Goal: Task Accomplishment & Management: Complete application form

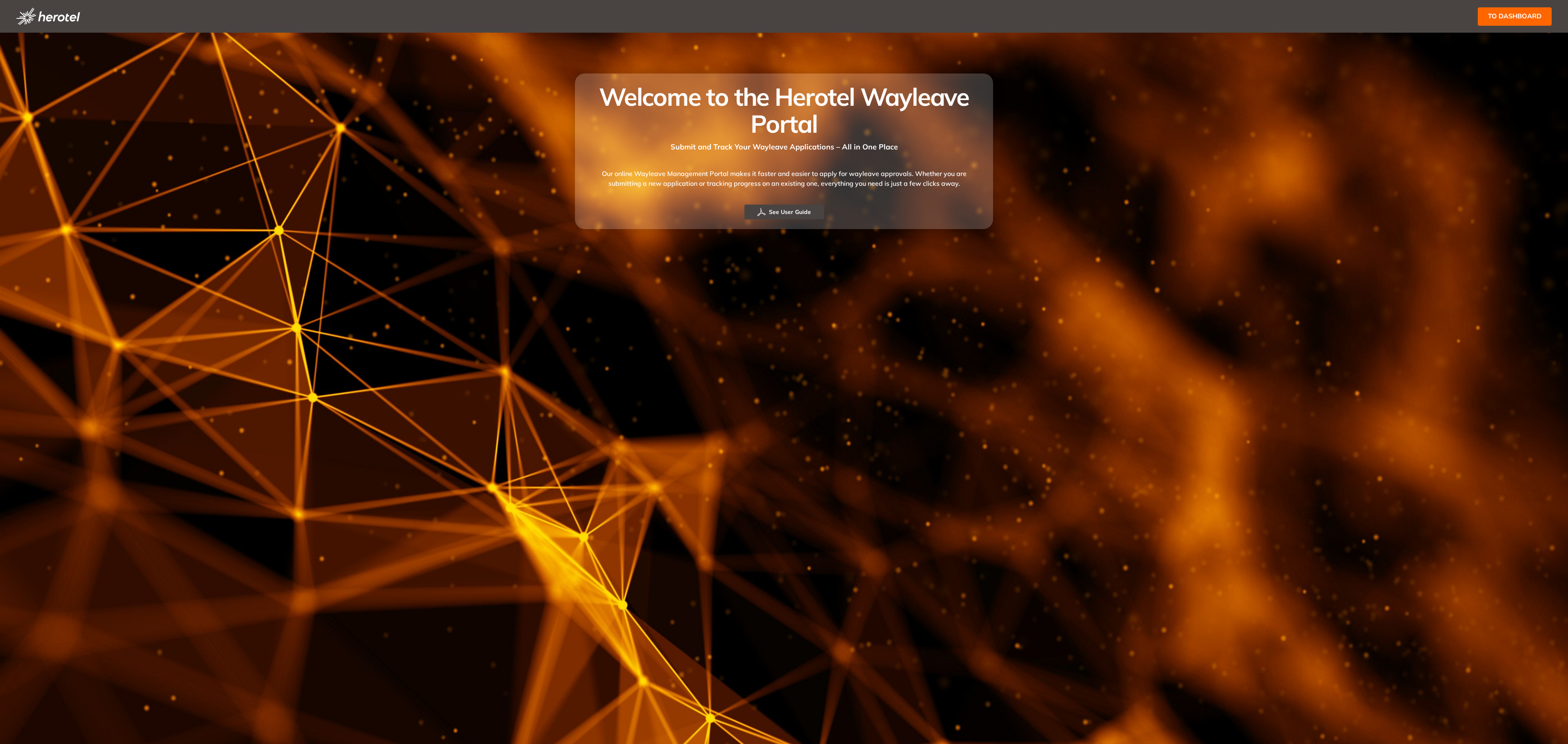
click at [1504, 7] on button "to dashboard" at bounding box center [1514, 16] width 74 height 18
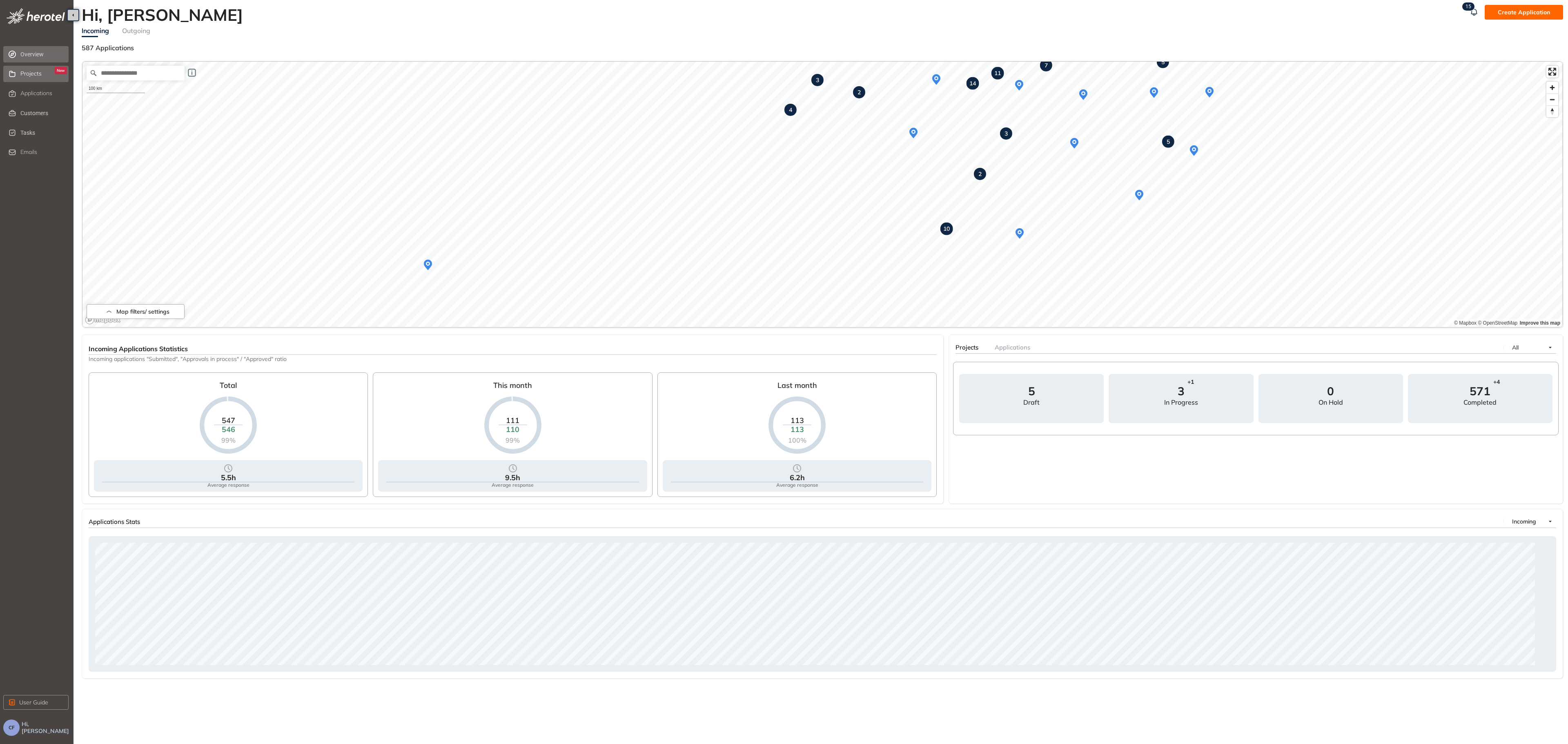
click at [39, 73] on span "Projects" at bounding box center [31, 73] width 21 height 7
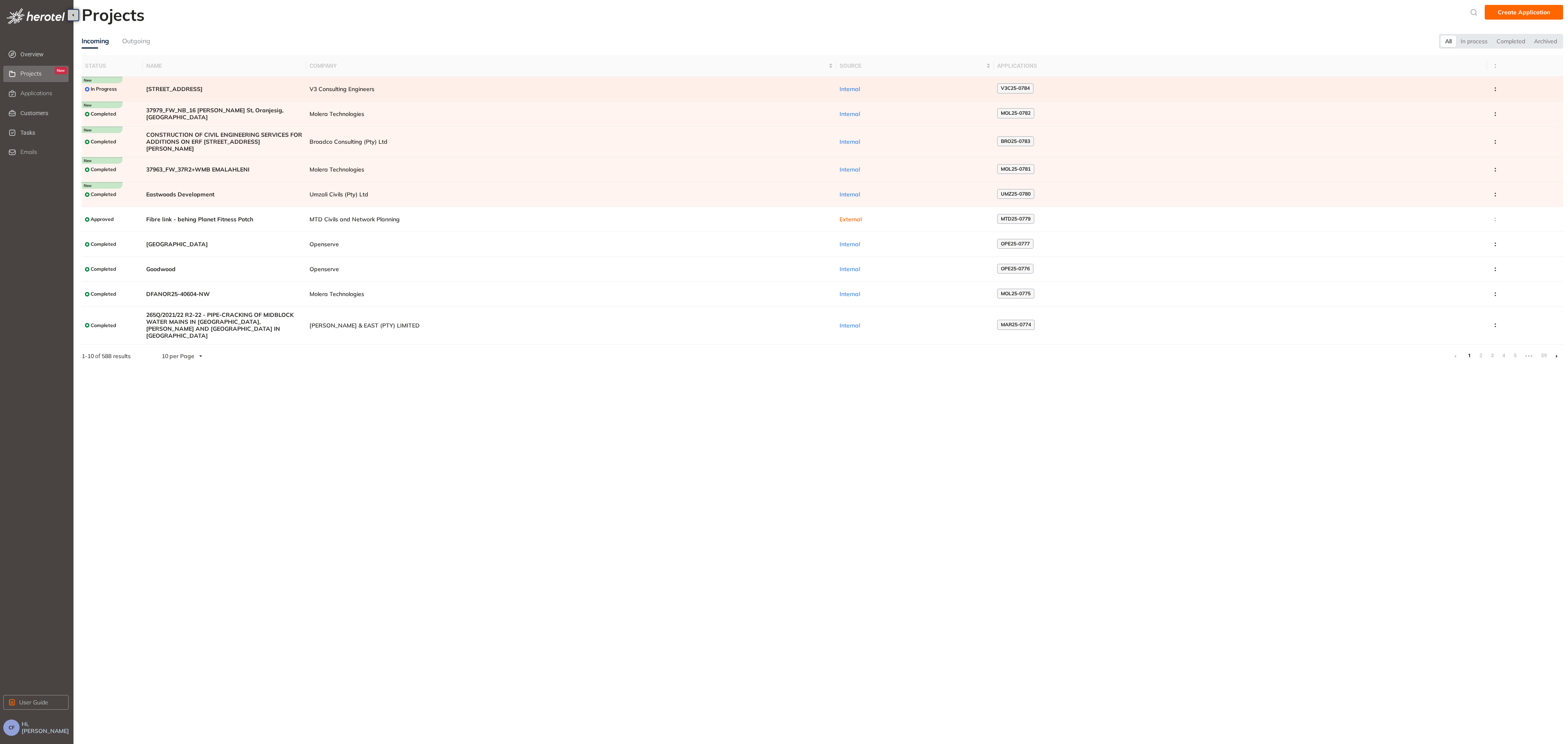
click at [164, 87] on span "[STREET_ADDRESS]" at bounding box center [225, 89] width 157 height 7
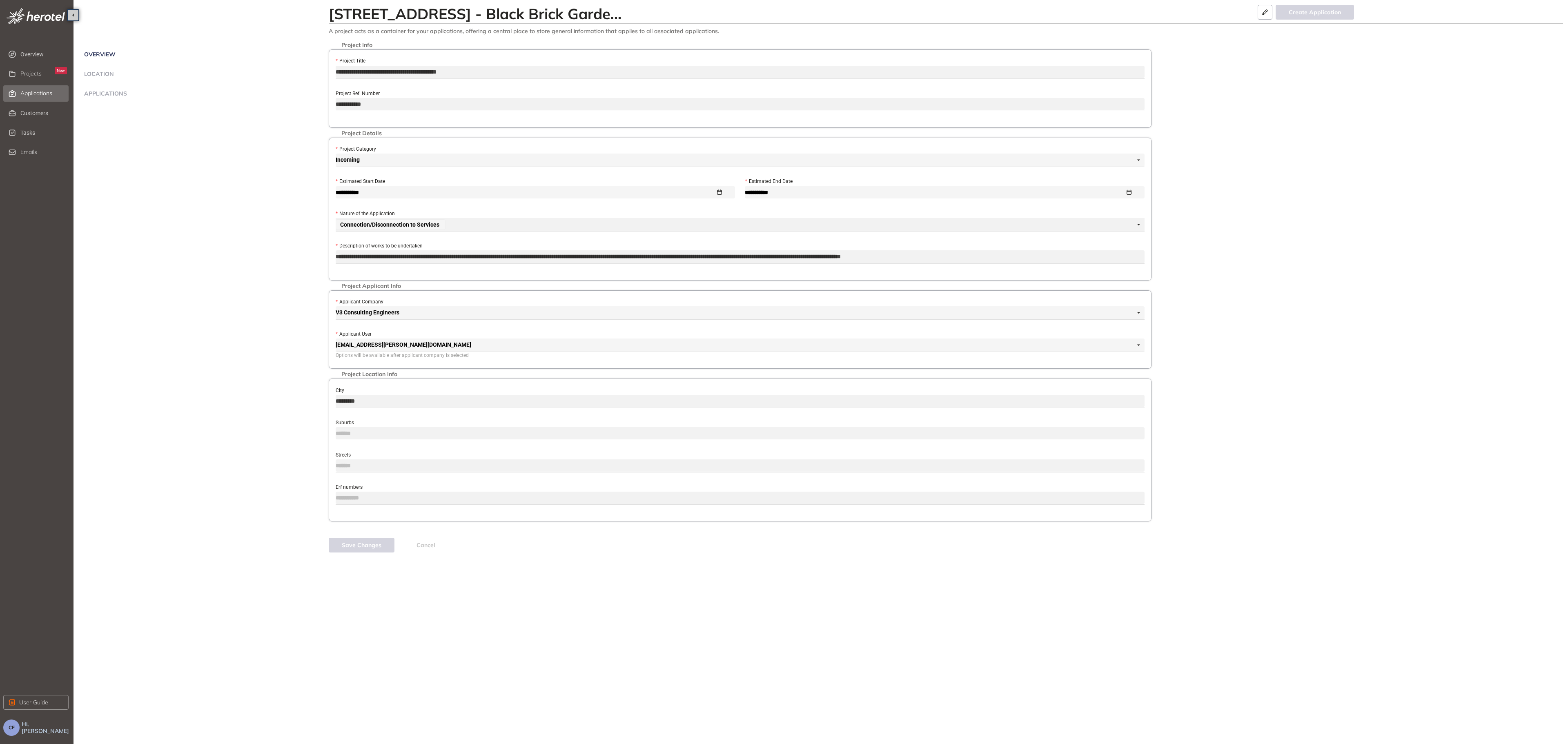
click at [39, 91] on span "Applications" at bounding box center [37, 93] width 32 height 7
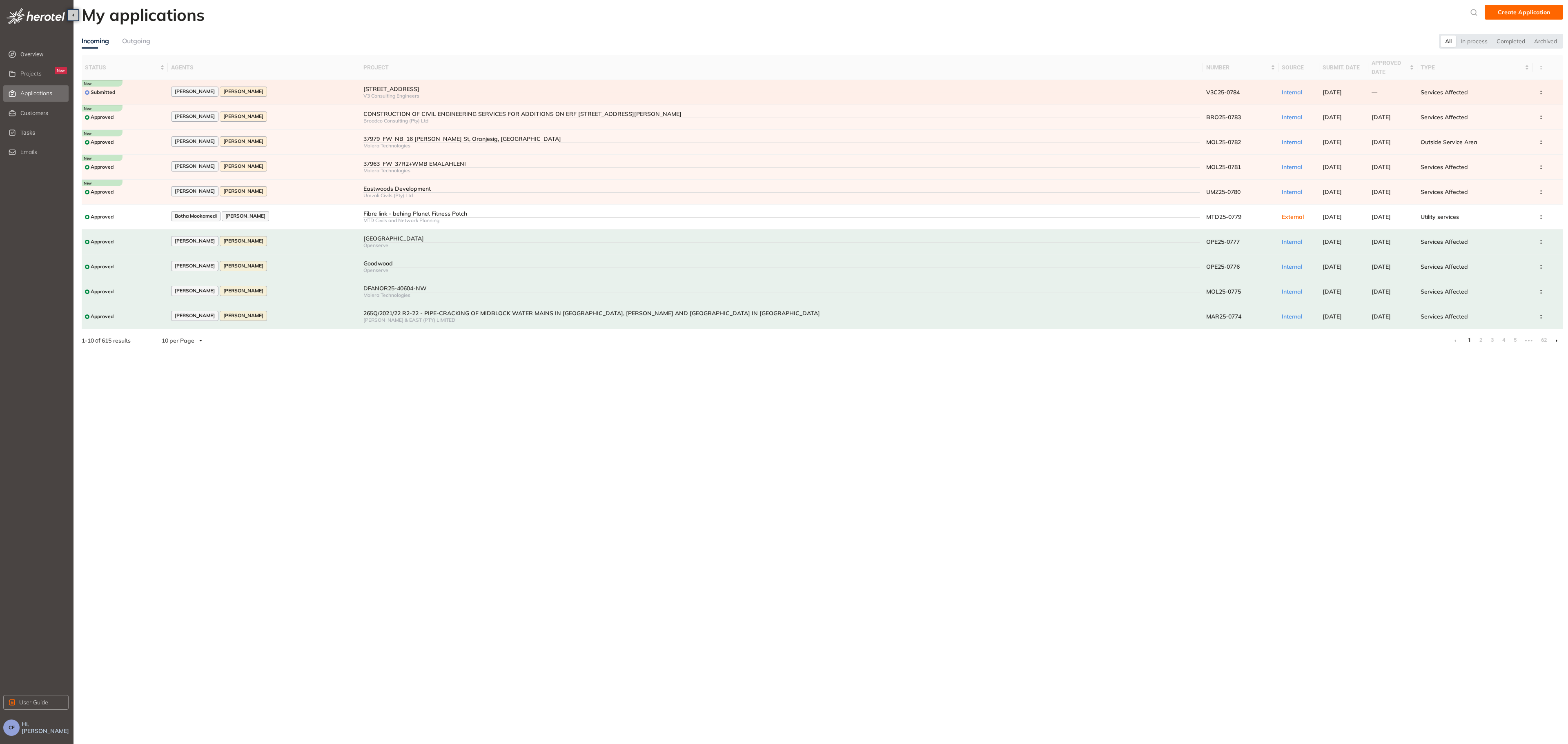
click at [281, 86] on td "[PERSON_NAME] [PERSON_NAME]" at bounding box center [264, 92] width 192 height 25
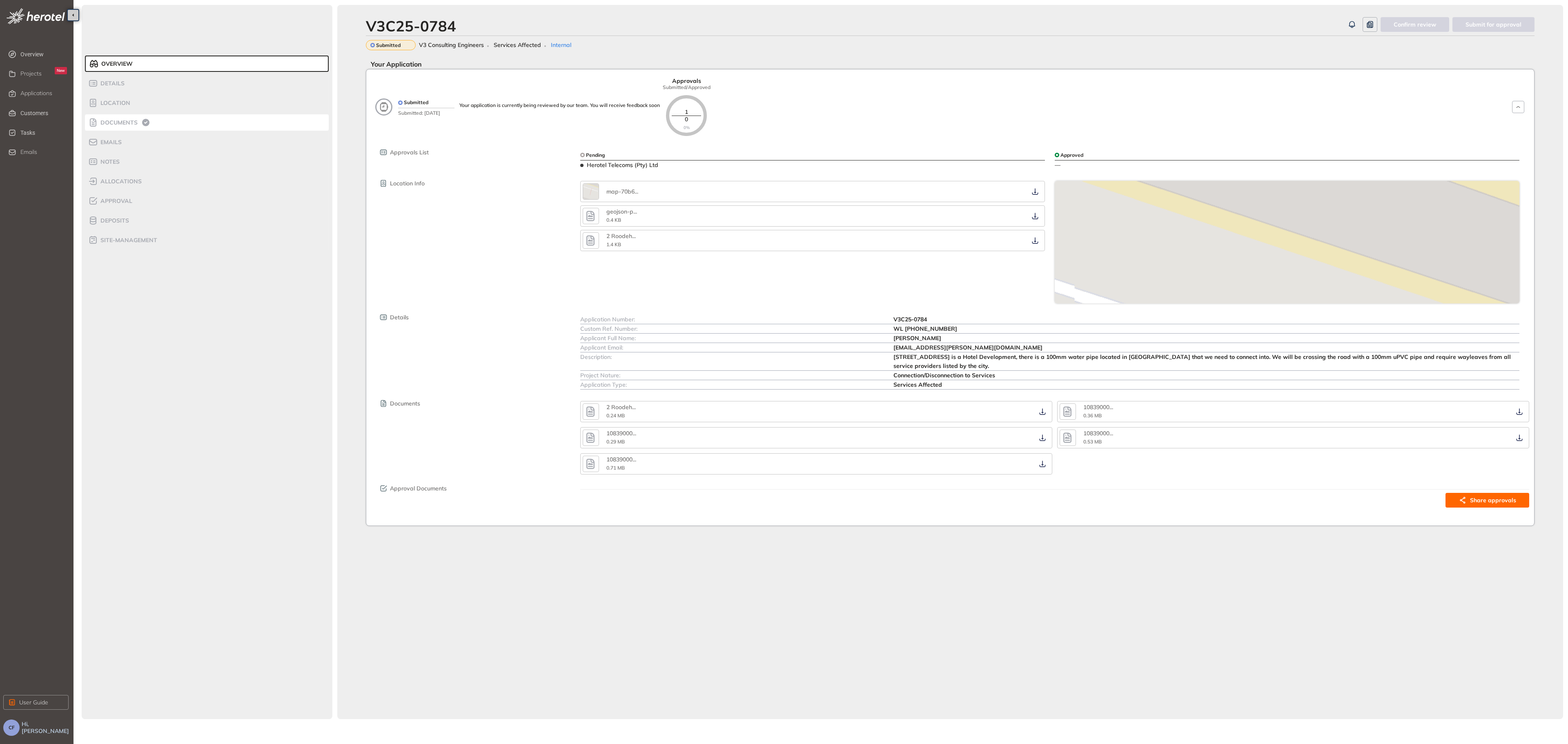
click at [128, 125] on span "Documents" at bounding box center [117, 122] width 40 height 7
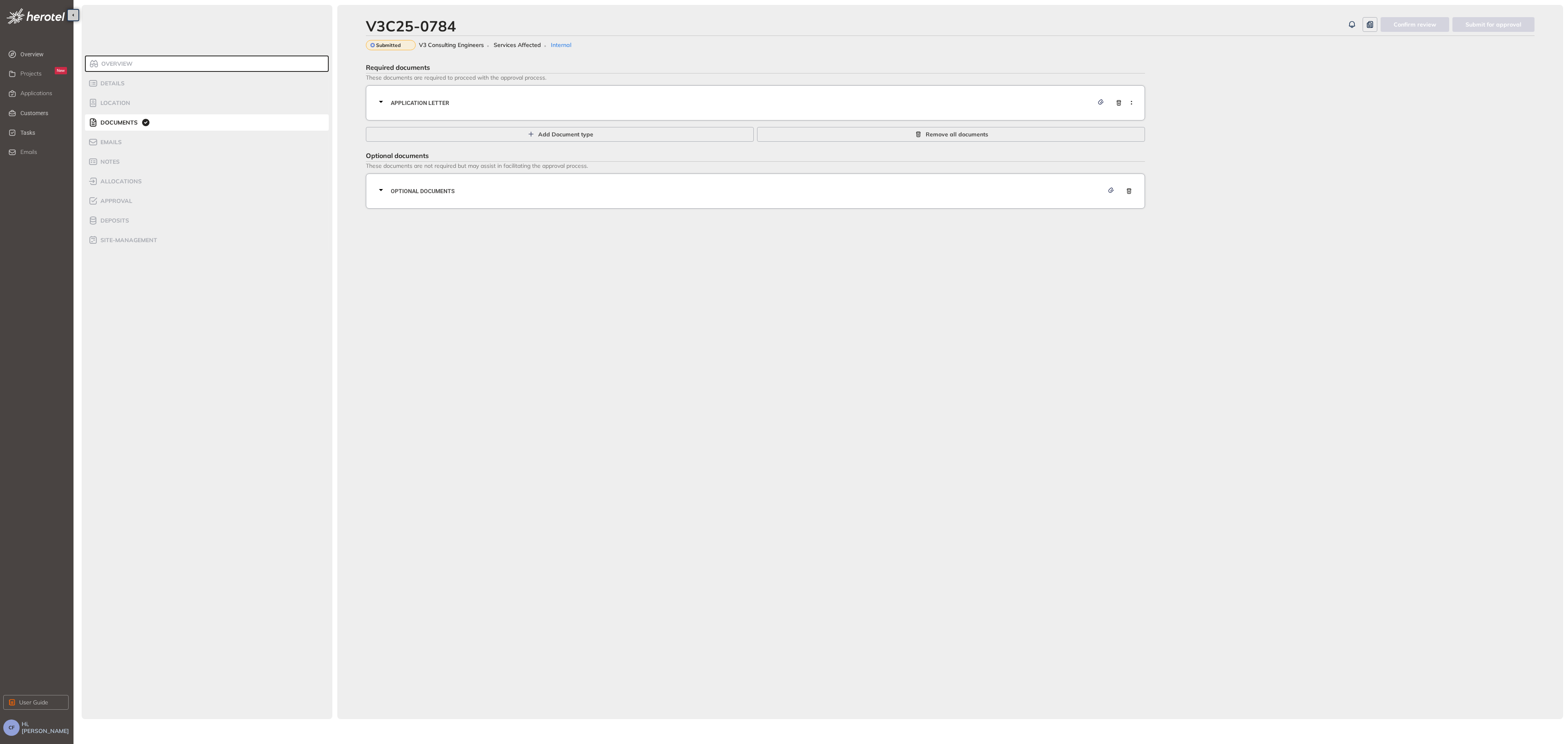
click at [425, 107] on span "Application letter" at bounding box center [742, 103] width 703 height 9
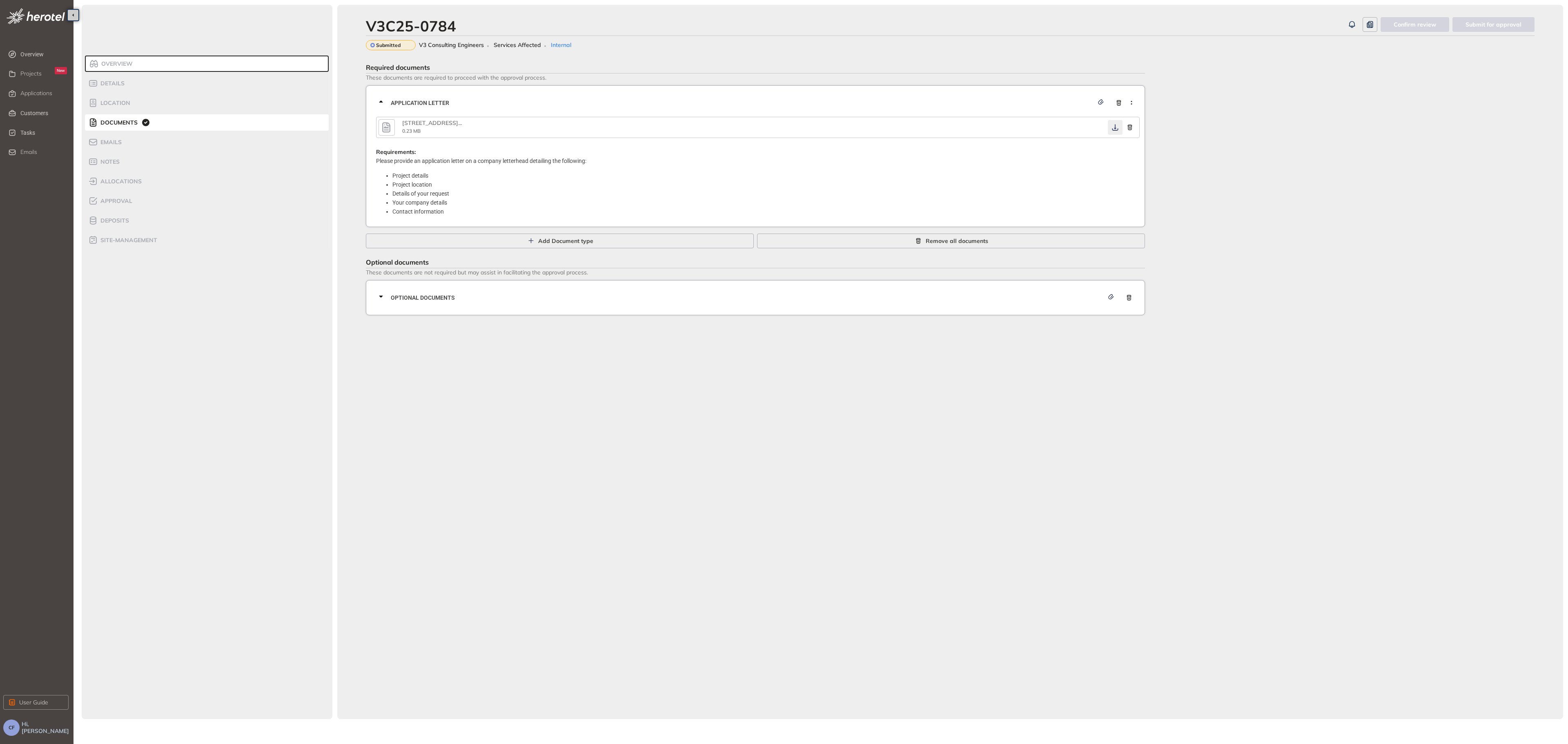
click at [1116, 125] on icon "button" at bounding box center [1115, 127] width 8 height 7
click at [982, 298] on span "Optional documents" at bounding box center [747, 298] width 713 height 9
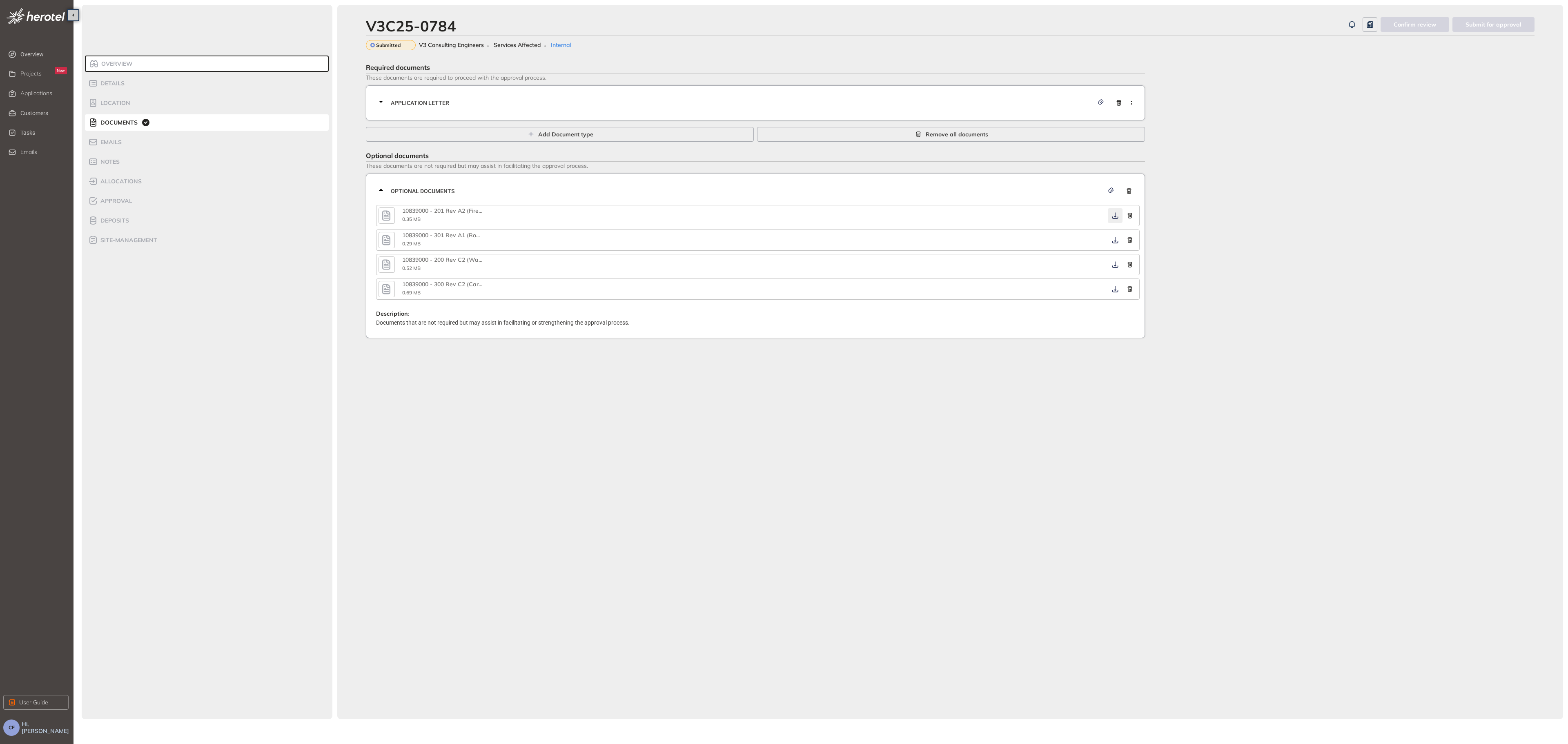
click at [1114, 213] on icon "button" at bounding box center [1115, 216] width 8 height 7
click at [1116, 236] on button "button" at bounding box center [1115, 240] width 15 height 15
click at [1115, 240] on icon "button" at bounding box center [1115, 240] width 8 height 7
click at [1116, 262] on icon "button" at bounding box center [1115, 264] width 8 height 7
click at [1115, 289] on icon "button" at bounding box center [1115, 289] width 8 height 7
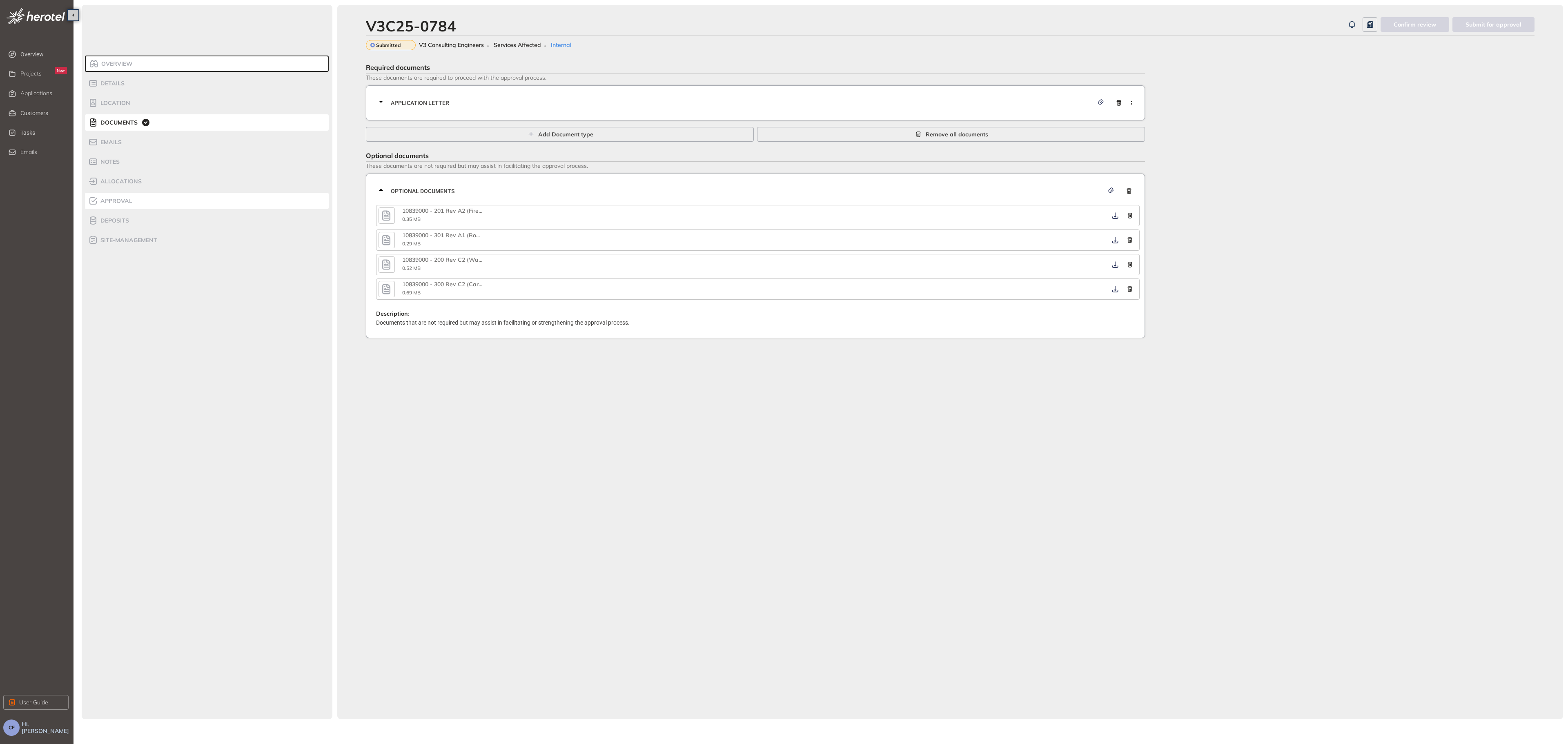
click at [124, 194] on li "Approval" at bounding box center [207, 201] width 243 height 16
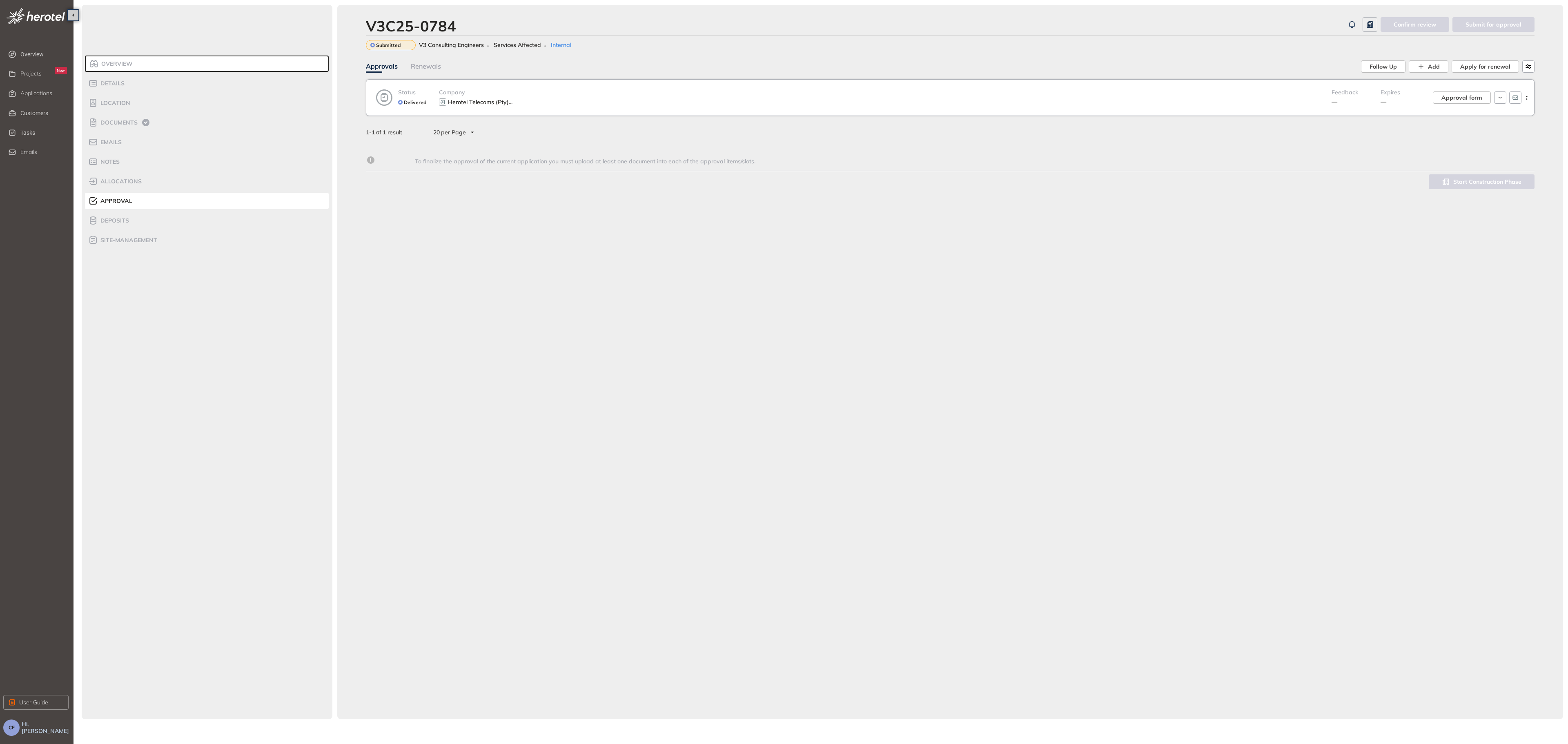
click at [854, 99] on div "Herotel Telecoms (Pty) ..." at bounding box center [885, 102] width 892 height 10
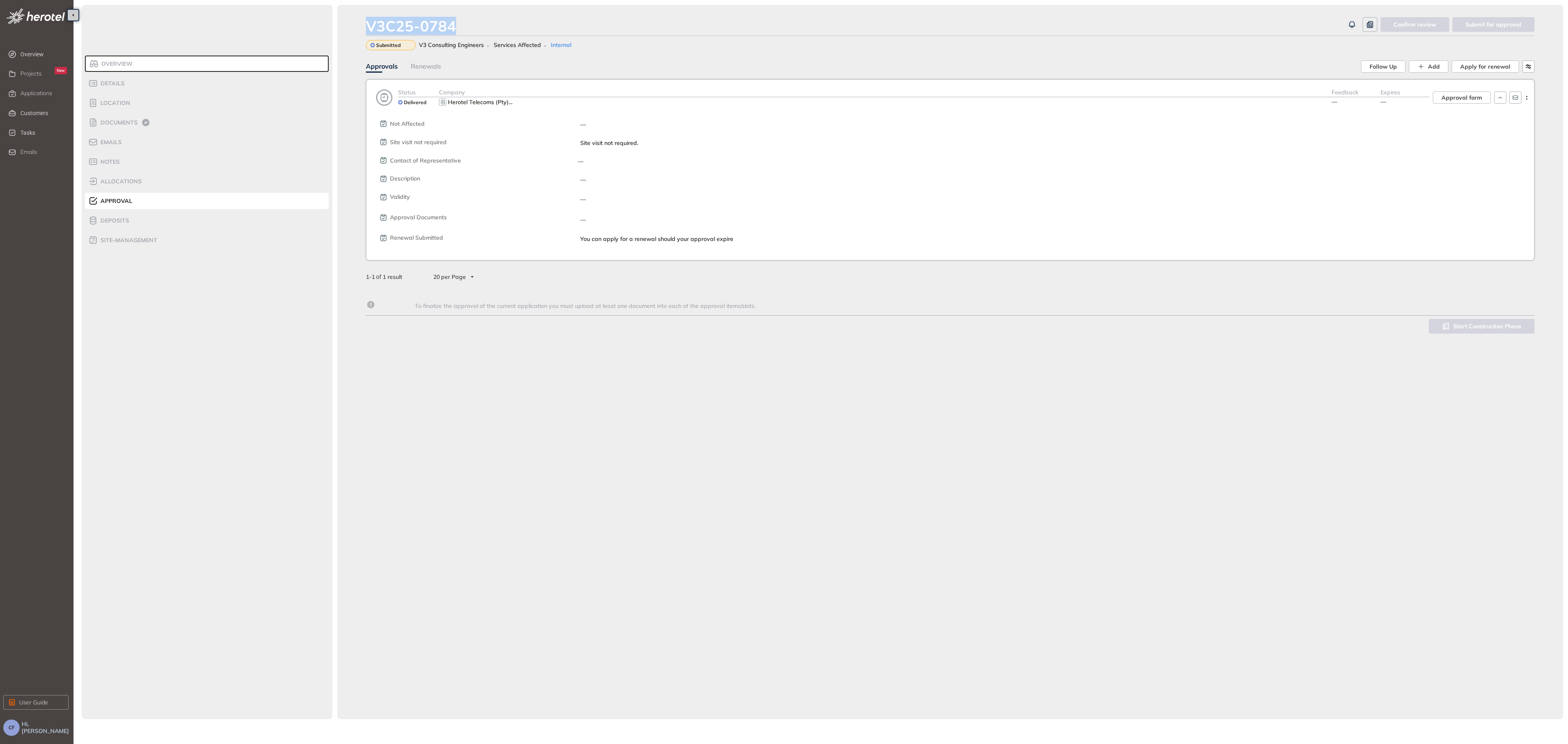
drag, startPoint x: 454, startPoint y: 28, endPoint x: 351, endPoint y: 27, distance: 103.0
click at [351, 27] on div "V3C25-0784 Confirm review Submit for approval Submitted V3 Consulting Engineers…" at bounding box center [950, 362] width 1226 height 714
copy div "V3C25-0784"
click at [128, 117] on li "Documents" at bounding box center [207, 122] width 243 height 16
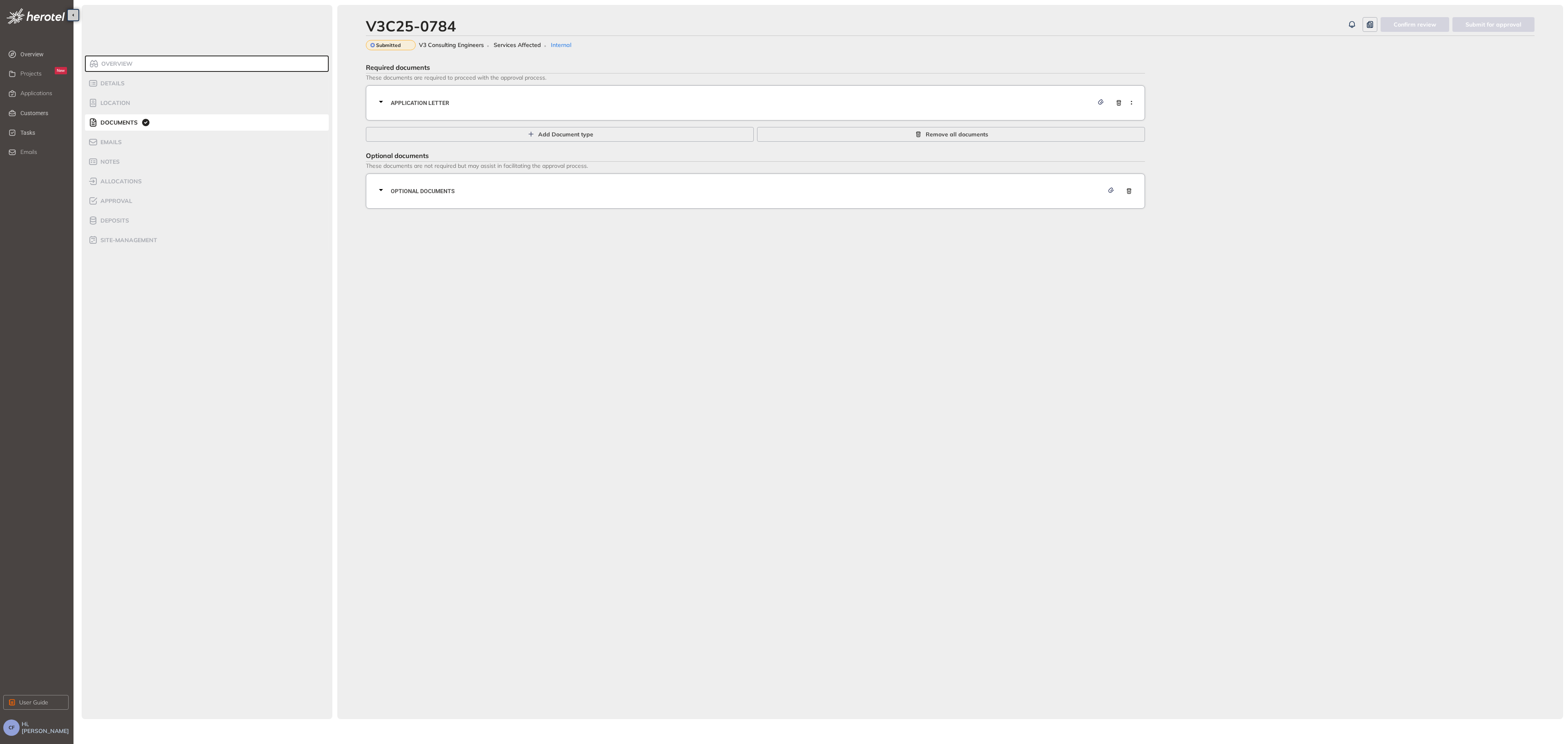
click at [421, 99] on span "Application letter" at bounding box center [742, 103] width 703 height 9
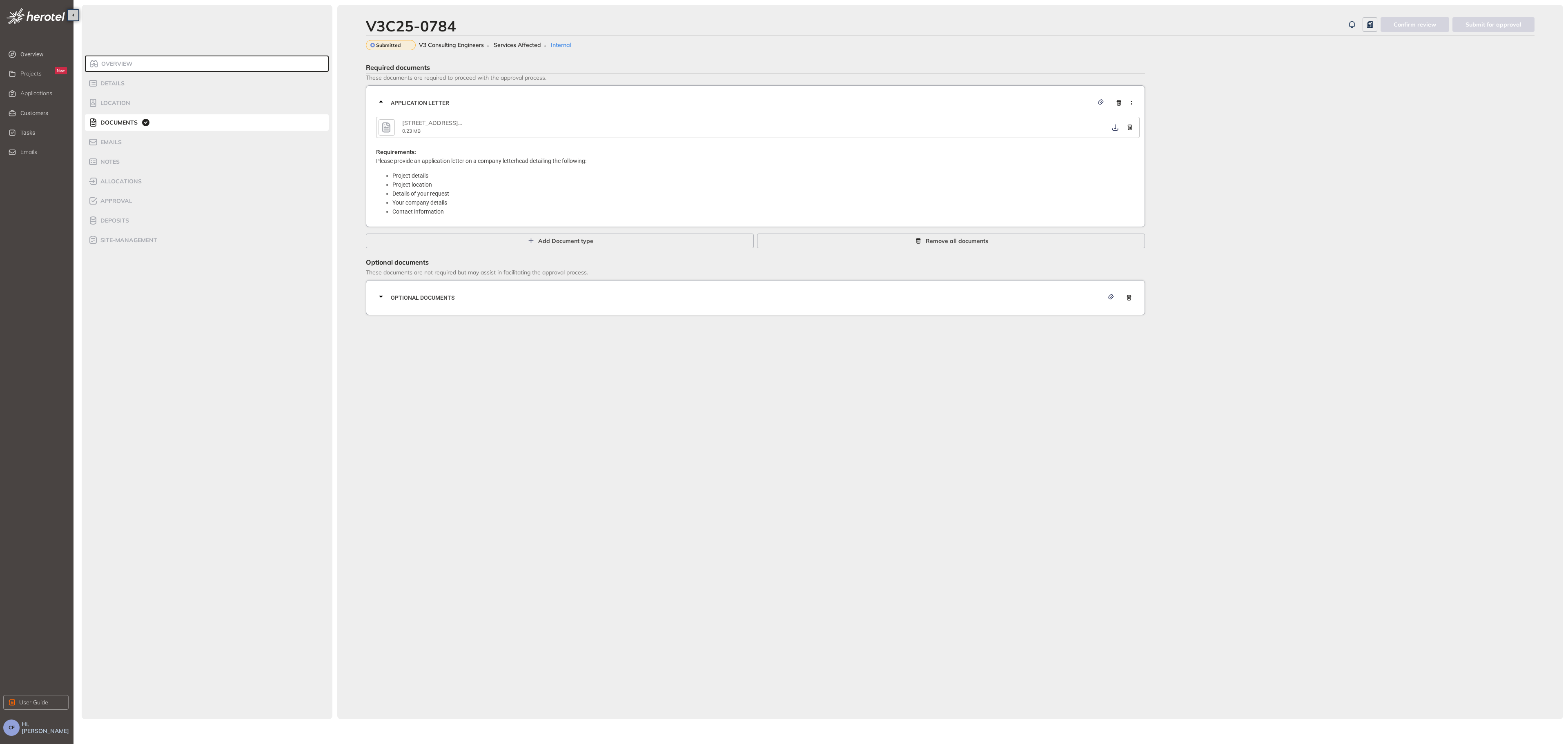
click at [382, 128] on icon "button" at bounding box center [387, 127] width 12 height 15
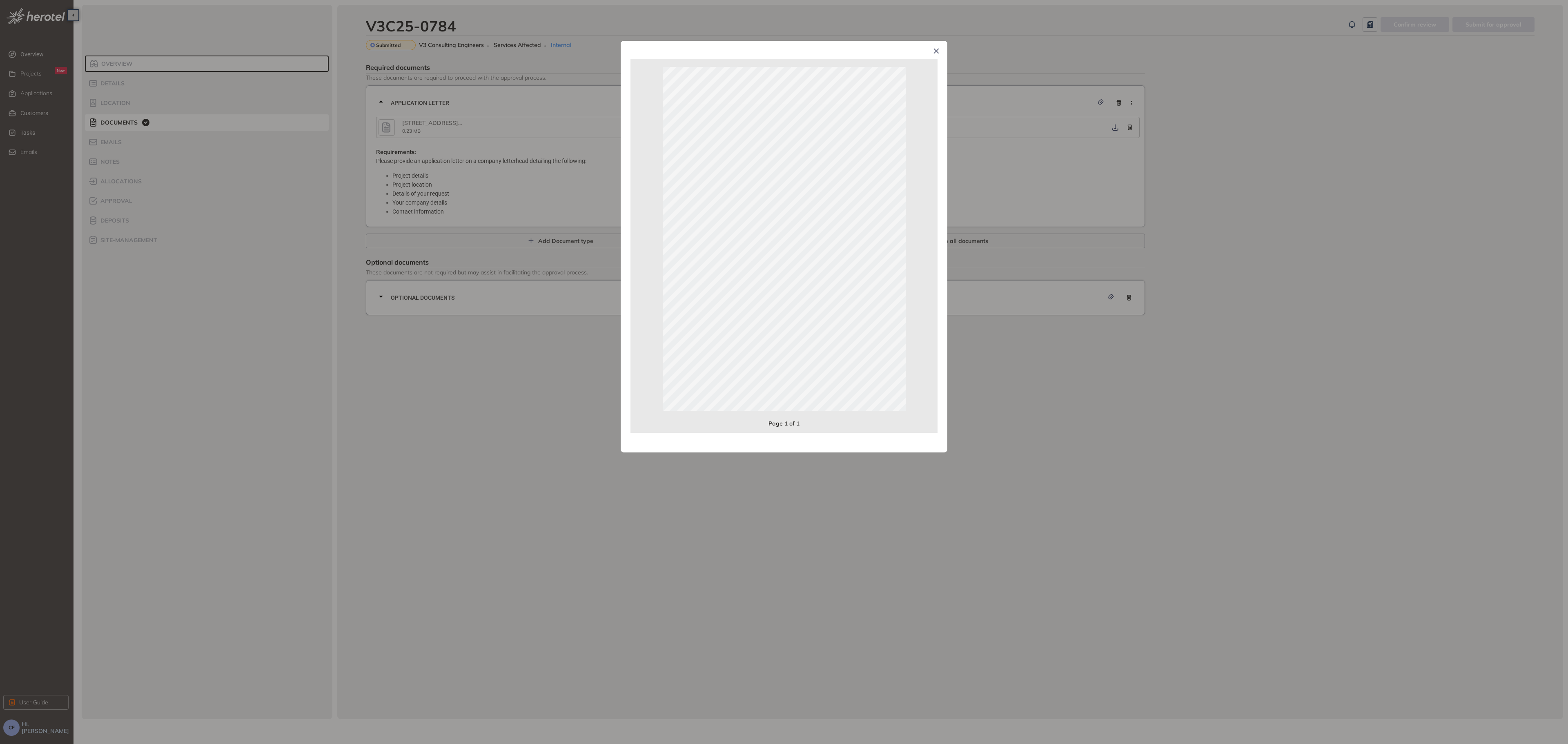
click at [1051, 371] on div "Page 1 of 1" at bounding box center [784, 372] width 1568 height 744
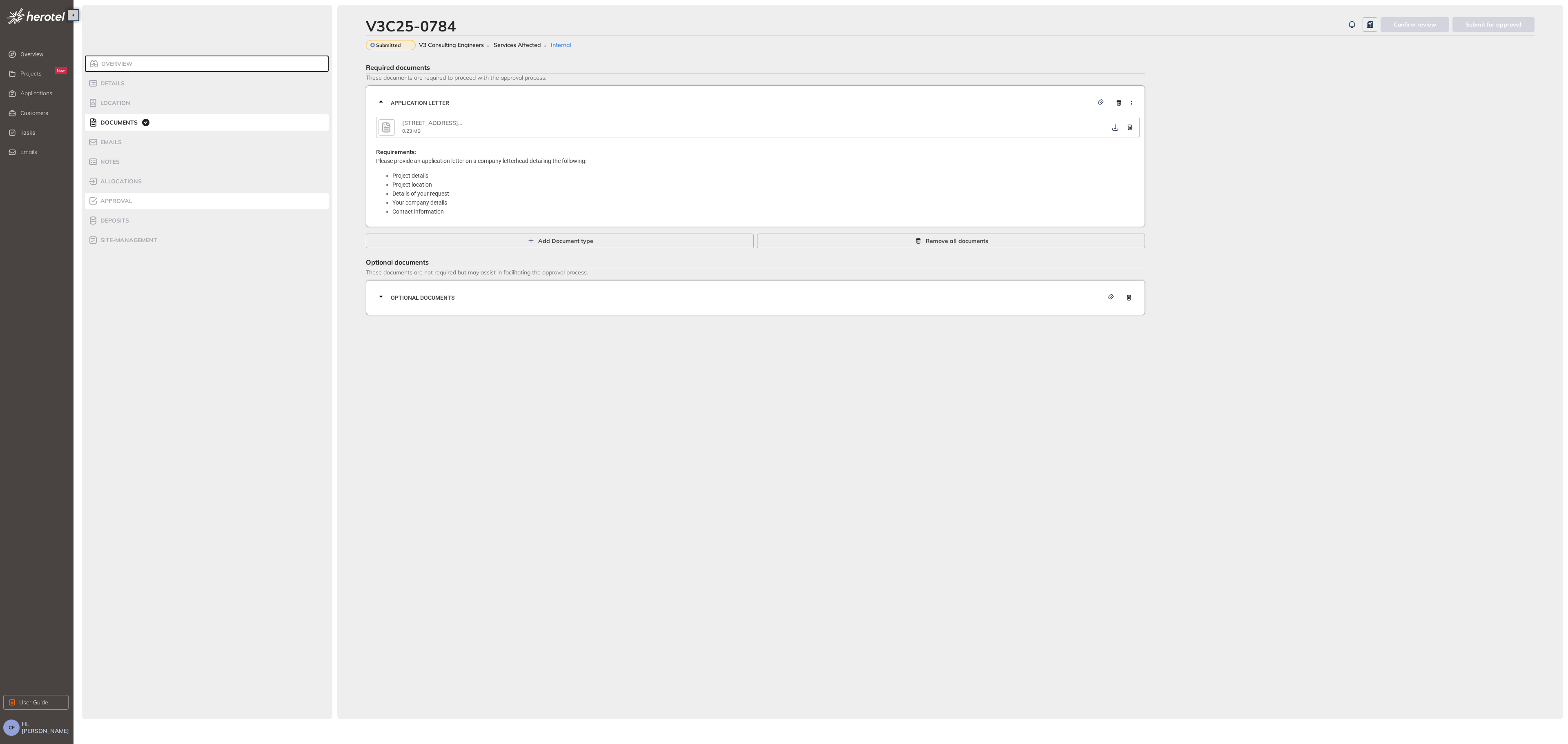
click at [138, 198] on div "Approval" at bounding box center [123, 201] width 69 height 10
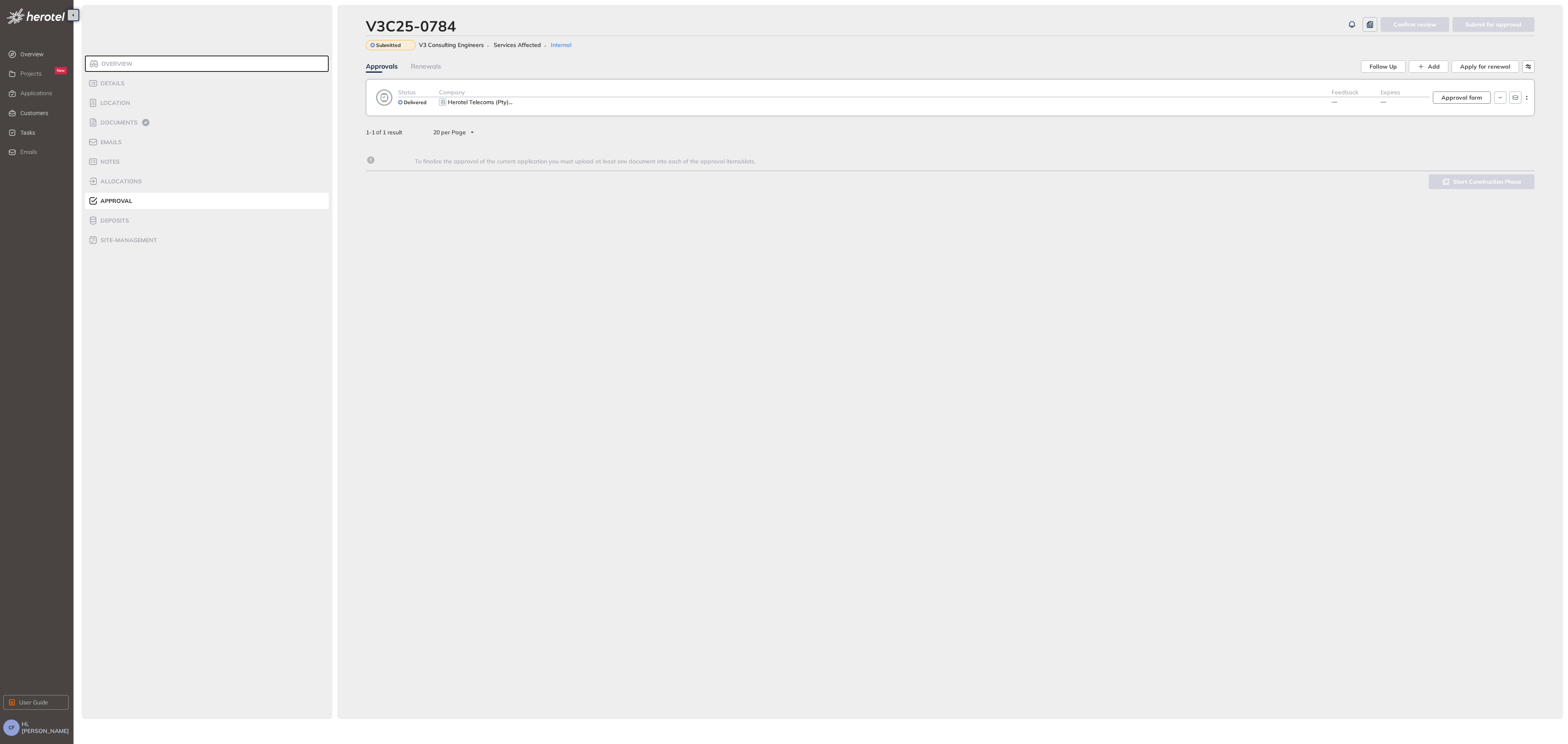
click at [1457, 98] on span "Approval form" at bounding box center [1461, 97] width 41 height 9
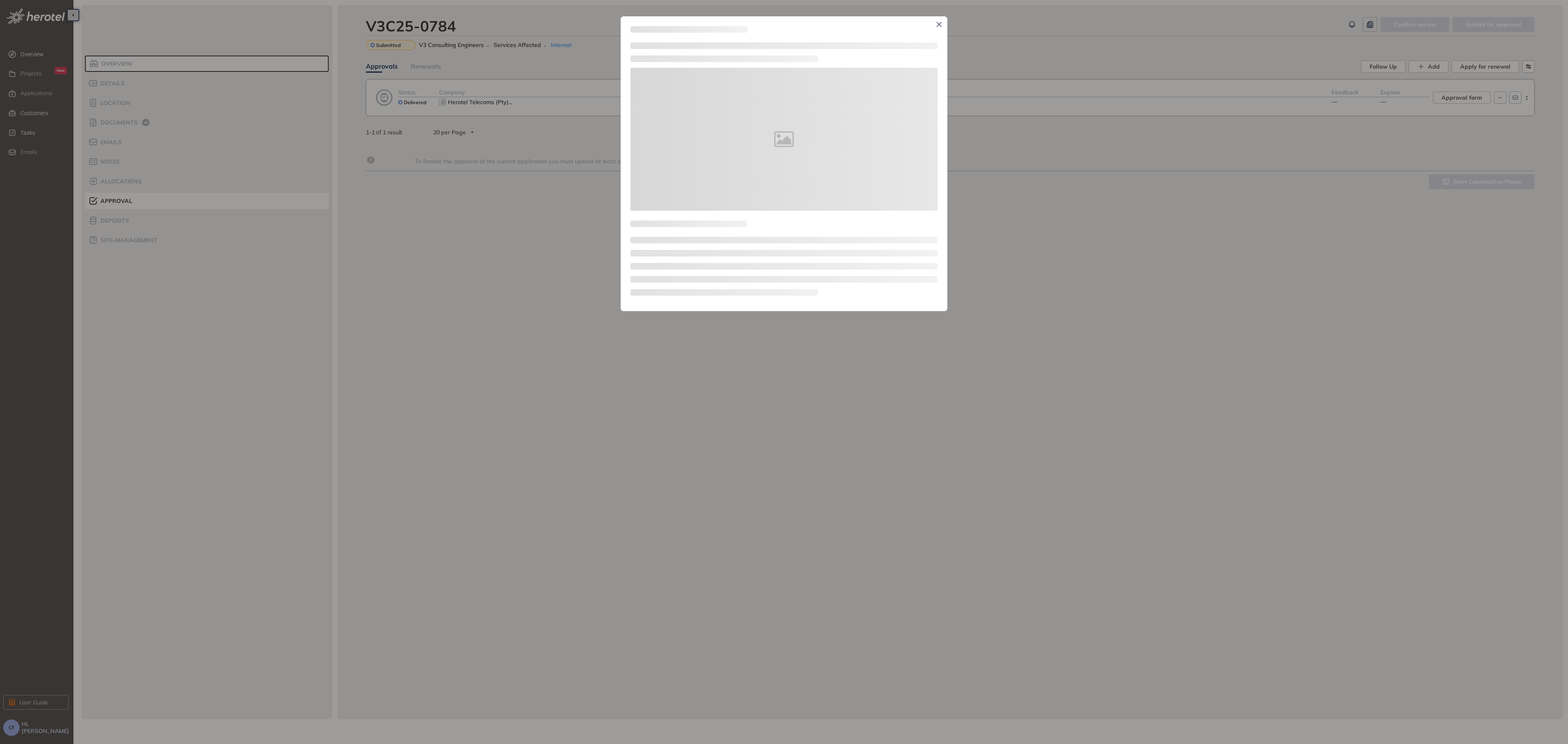
type textarea "**********"
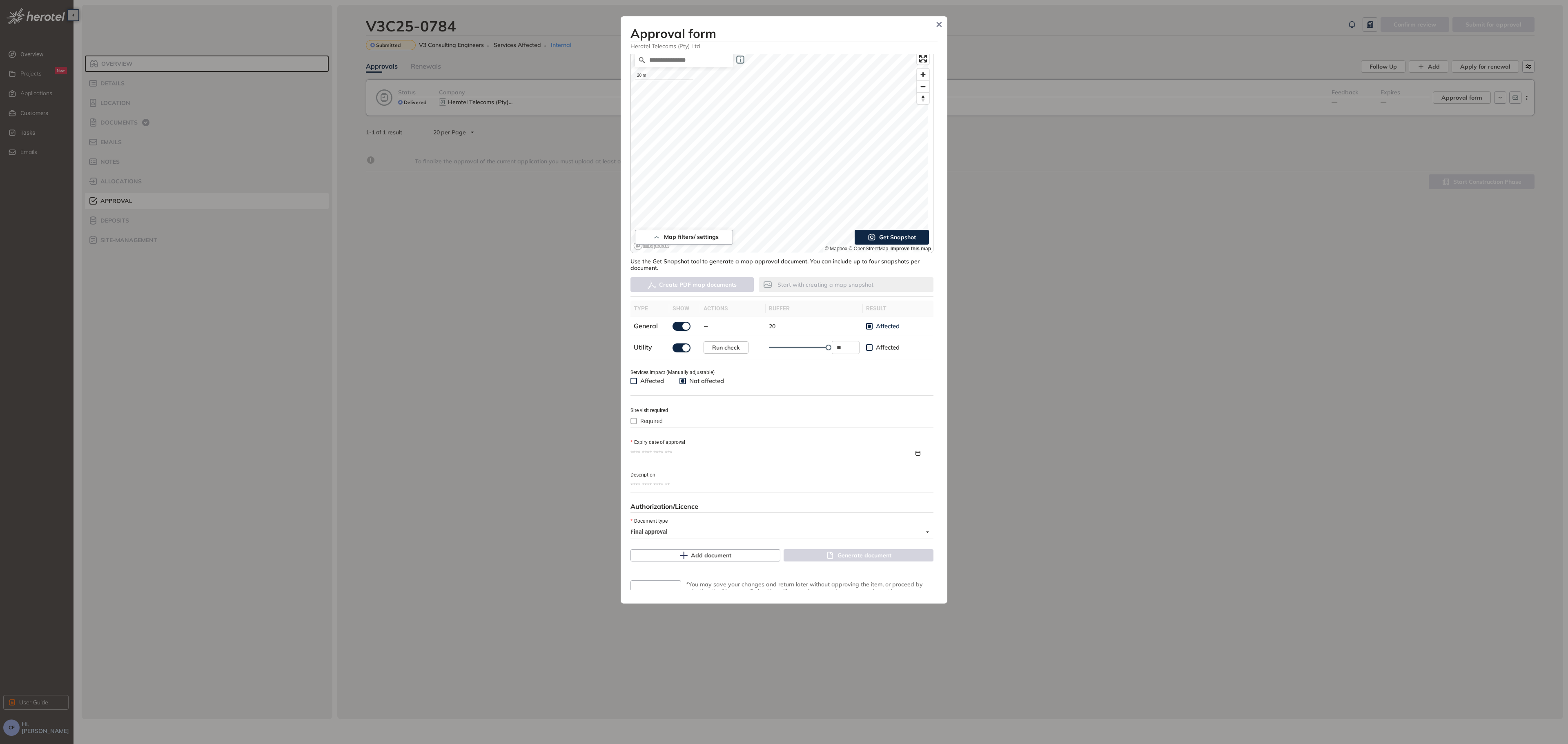
scroll to position [55, 0]
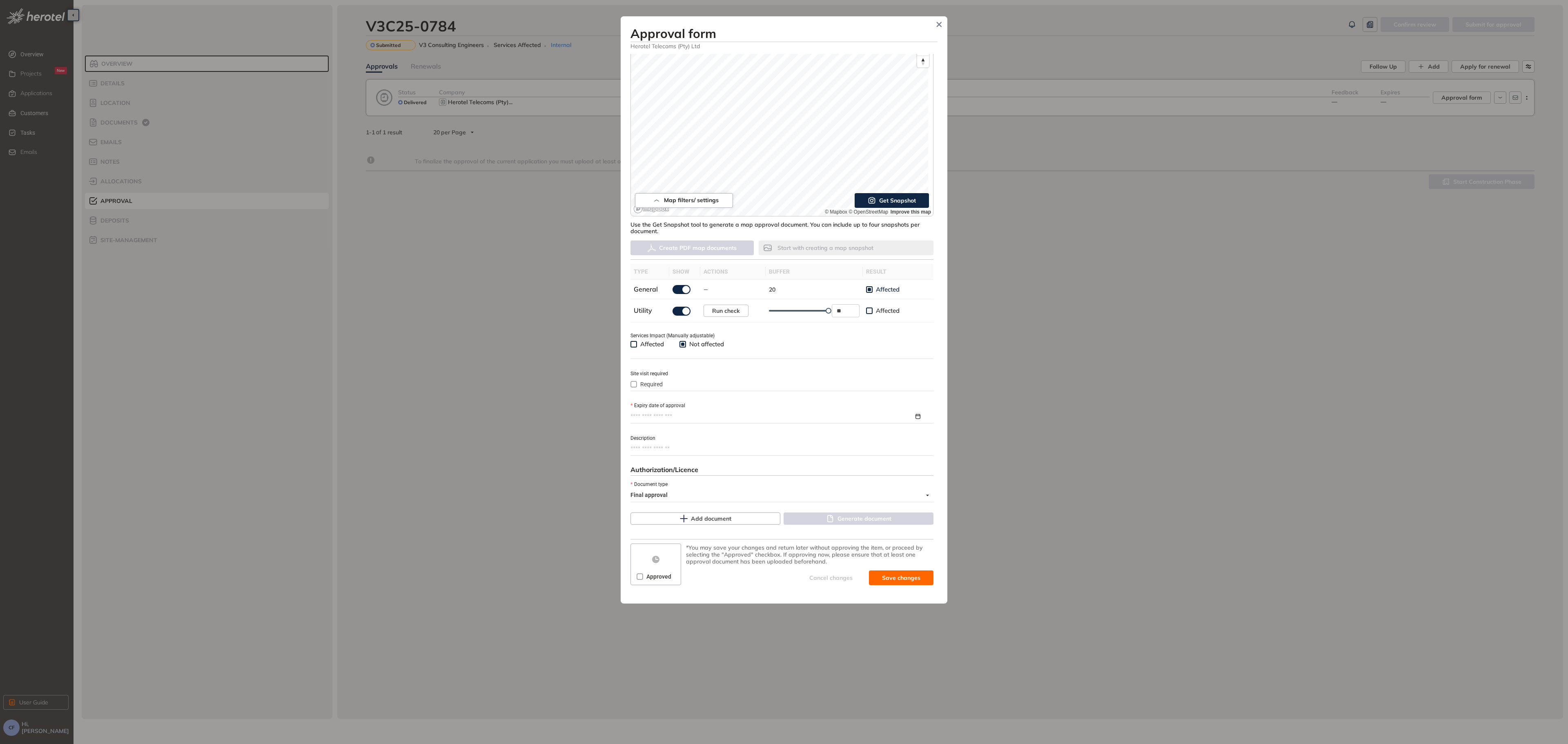
click at [690, 410] on div at bounding box center [782, 416] width 303 height 13
click at [685, 418] on input "Expiry date of approval" at bounding box center [772, 416] width 284 height 9
click at [766, 438] on button "button" at bounding box center [764, 437] width 9 height 17
click at [766, 438] on span "button" at bounding box center [764, 438] width 4 height 4
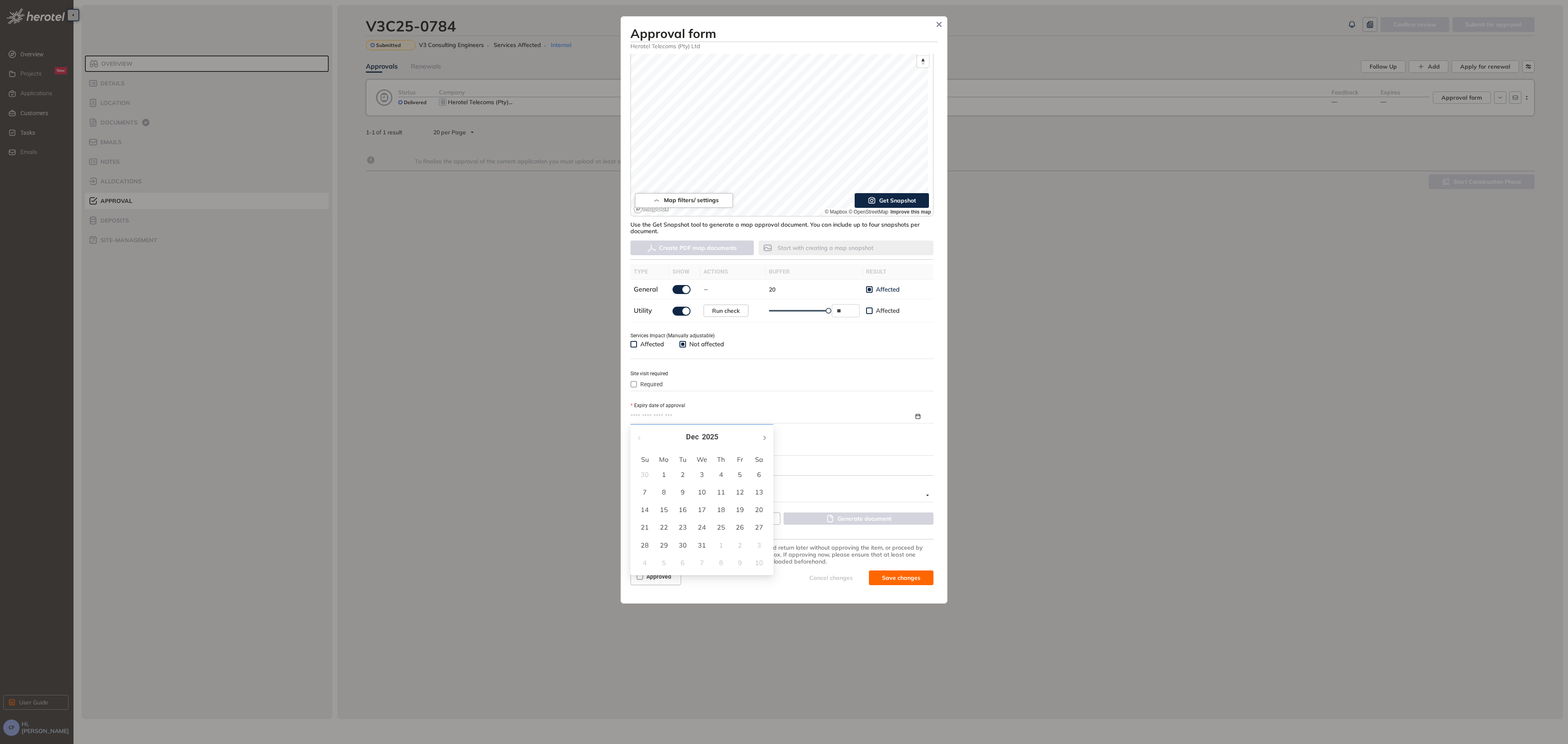
click at [766, 438] on span "button" at bounding box center [764, 438] width 4 height 4
type input "**********"
click at [663, 542] on div "30" at bounding box center [664, 546] width 10 height 10
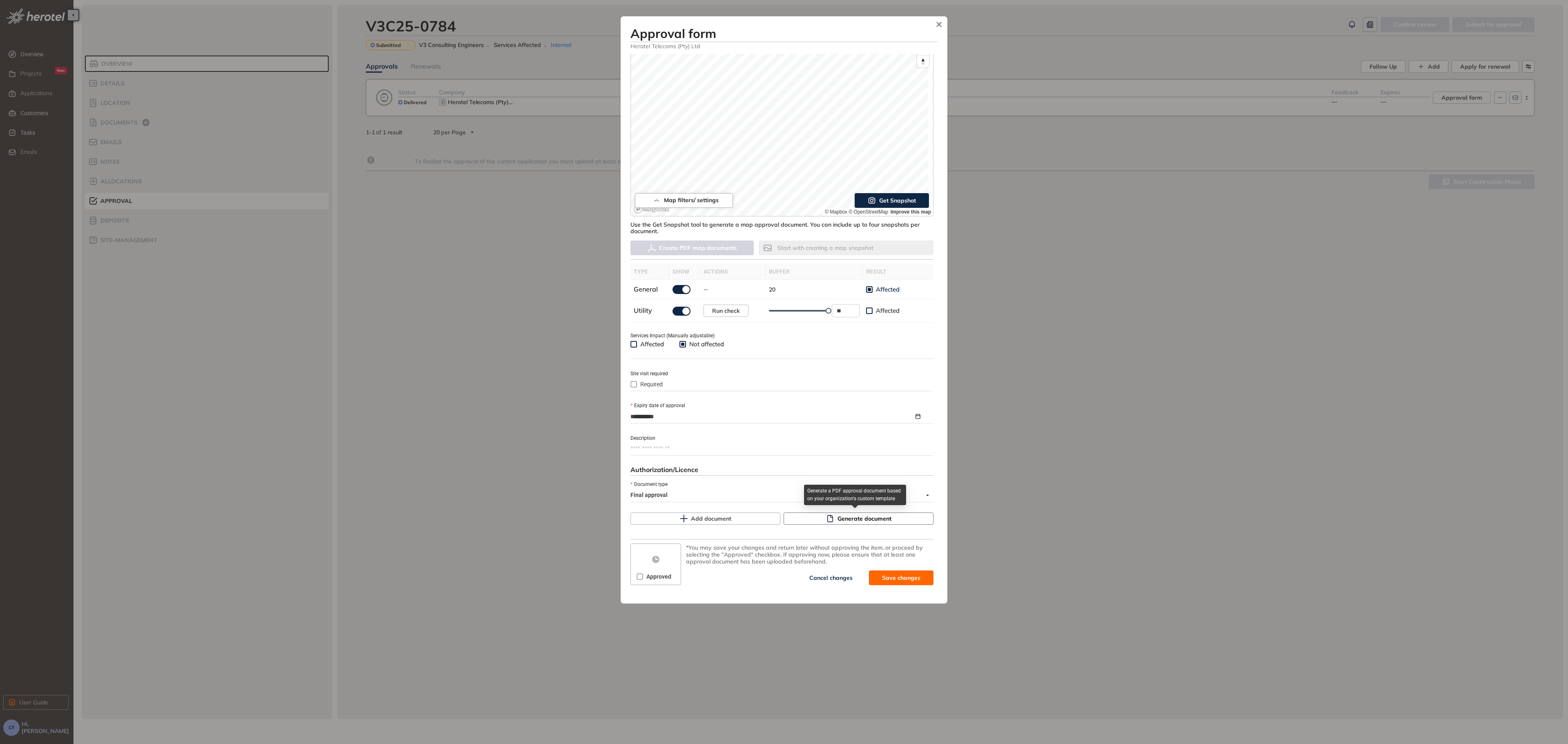
click at [841, 519] on span "Generate document" at bounding box center [864, 519] width 54 height 9
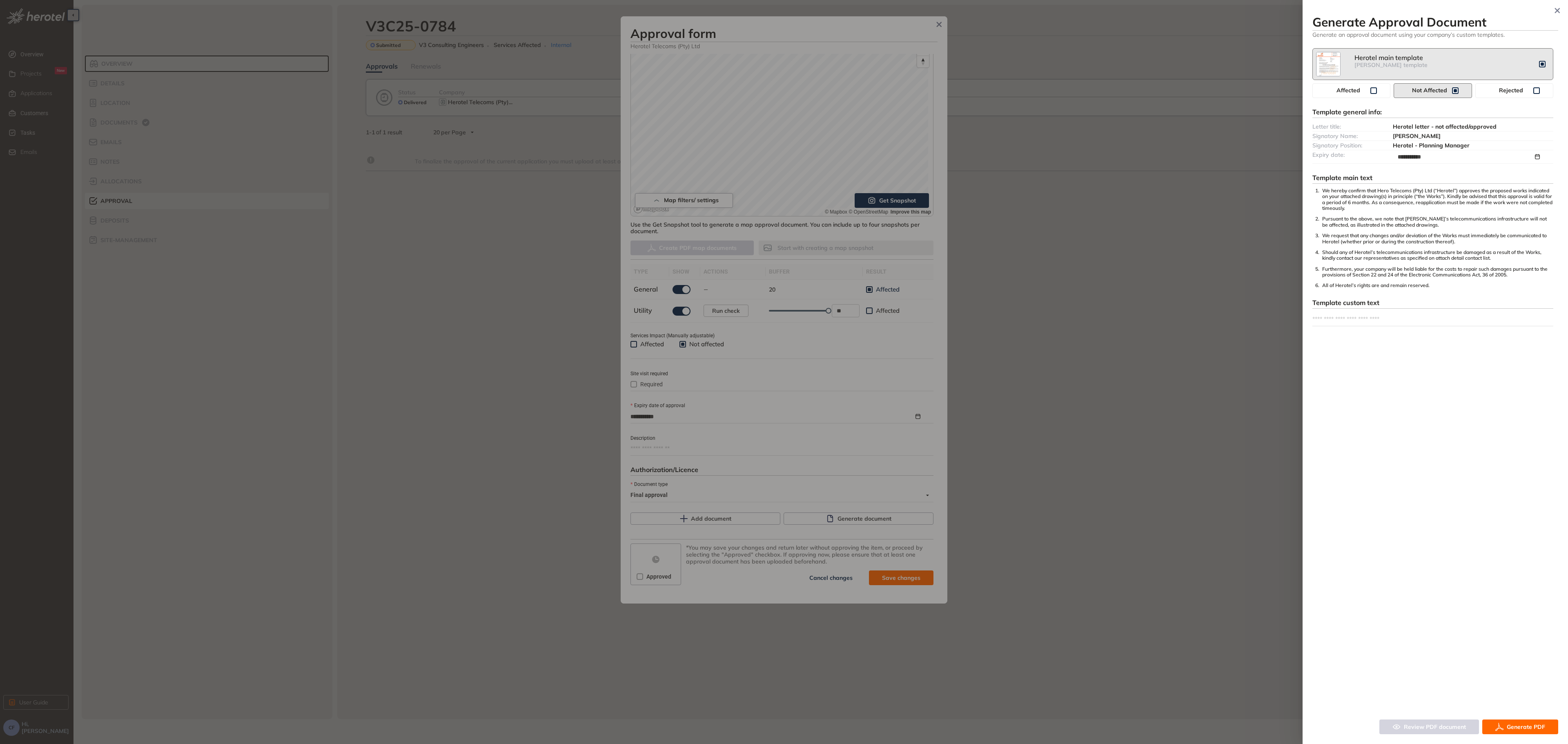
click at [1502, 726] on icon "button" at bounding box center [1499, 727] width 8 height 10
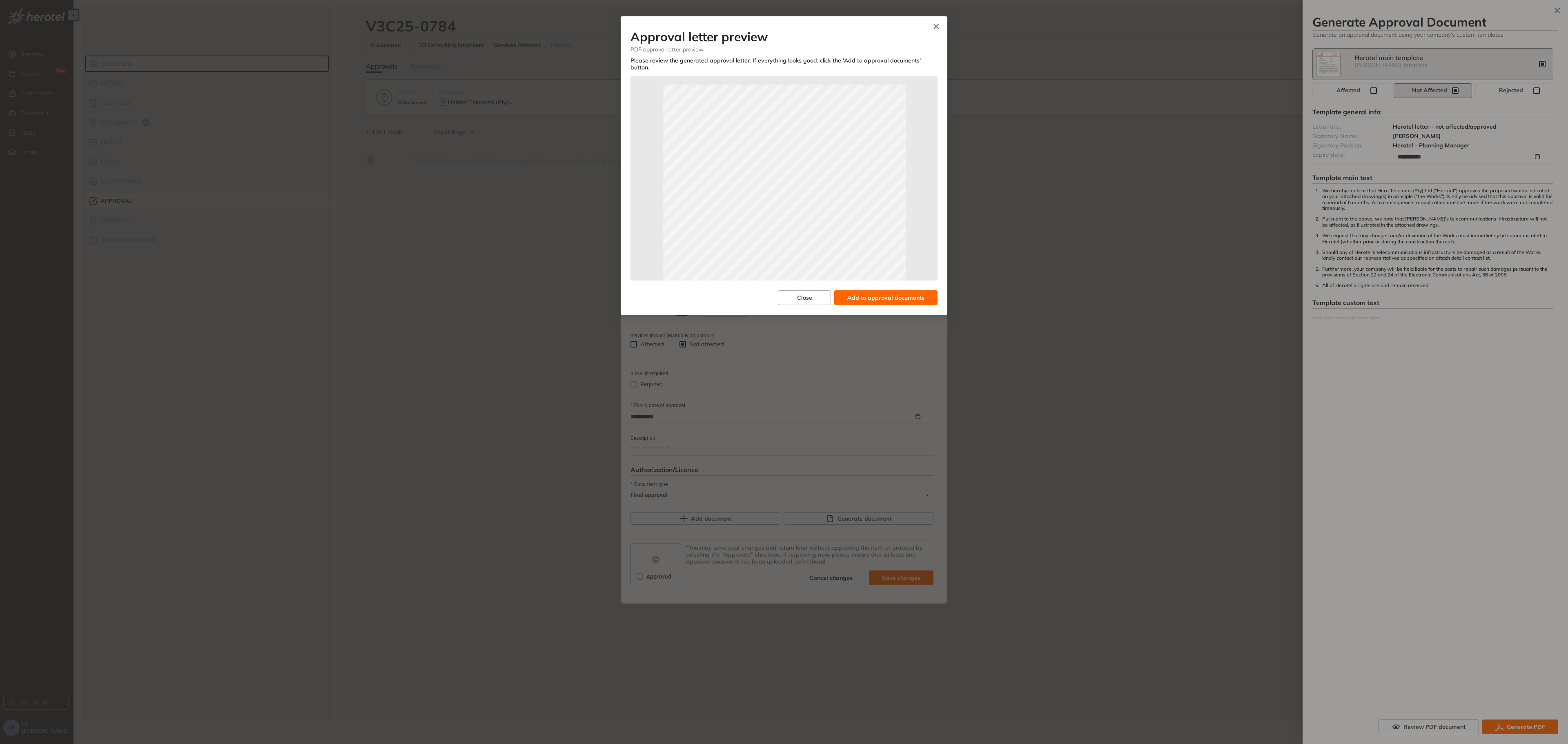
click at [897, 293] on span "Add to approval documents" at bounding box center [886, 298] width 77 height 9
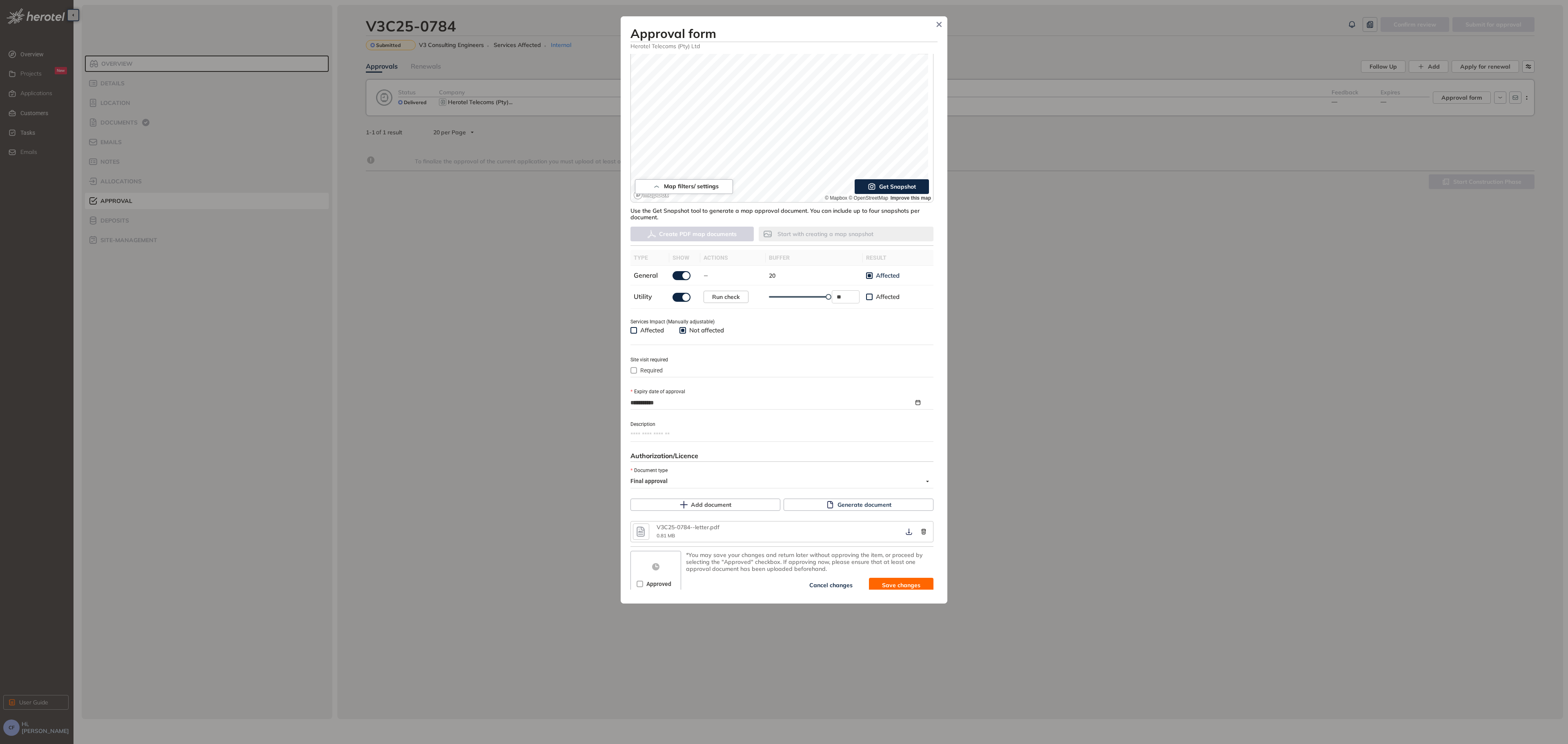
scroll to position [76, 0]
click at [906, 528] on icon "button" at bounding box center [909, 525] width 6 height 7
click at [646, 577] on span "Approved" at bounding box center [659, 577] width 32 height 9
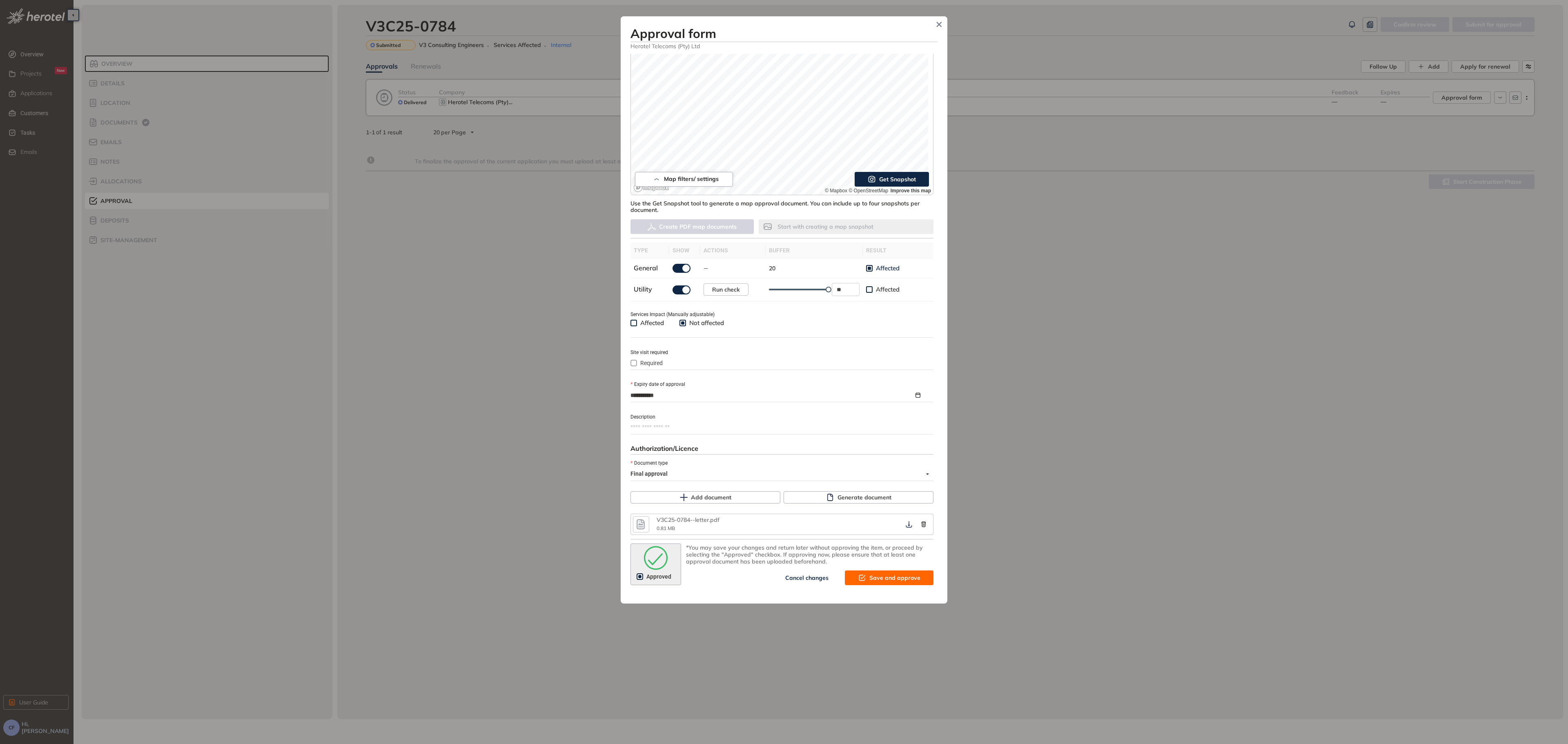
click at [861, 581] on icon "submit" at bounding box center [862, 578] width 7 height 6
type textarea "**********"
